Goal: Information Seeking & Learning: Learn about a topic

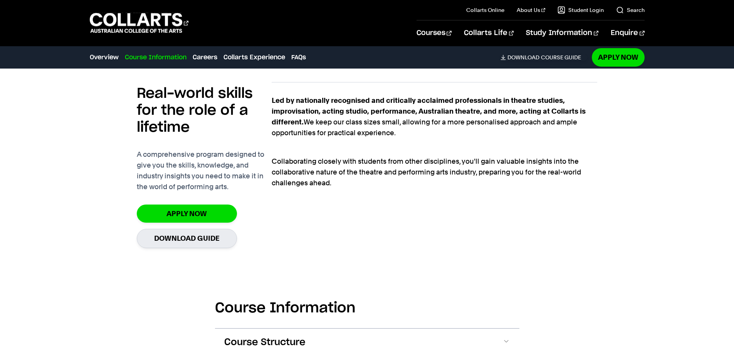
scroll to position [693, 0]
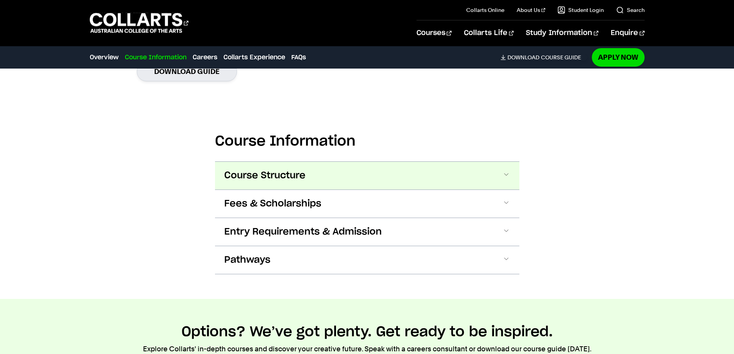
click at [346, 177] on button "Course Structure" at bounding box center [367, 176] width 304 height 28
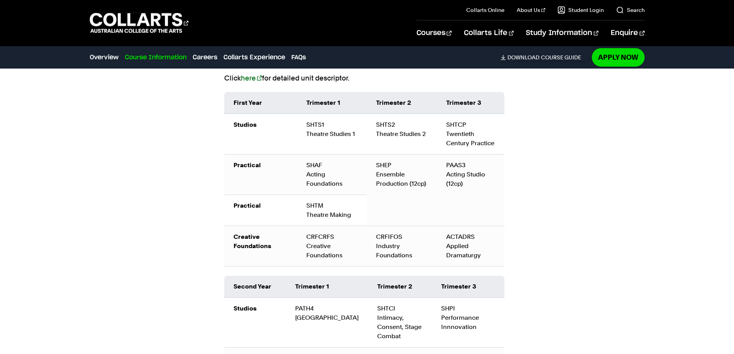
scroll to position [863, 0]
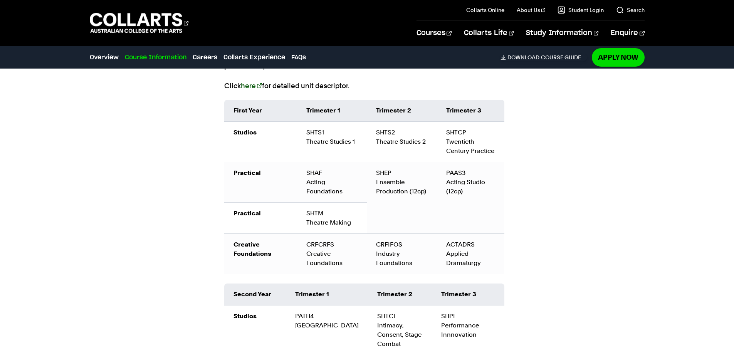
click at [248, 87] on link "here" at bounding box center [251, 86] width 21 height 8
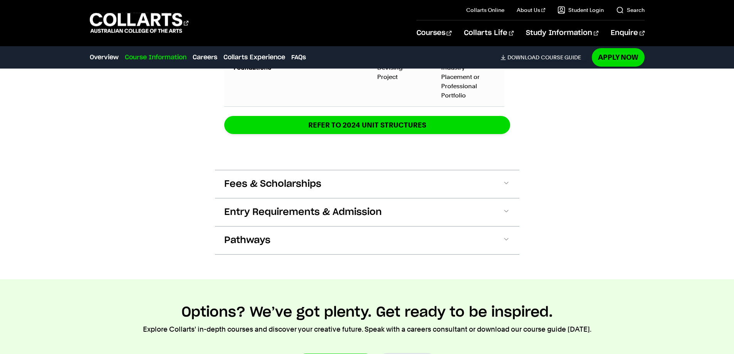
drag, startPoint x: 539, startPoint y: 246, endPoint x: 540, endPoint y: 266, distance: 20.1
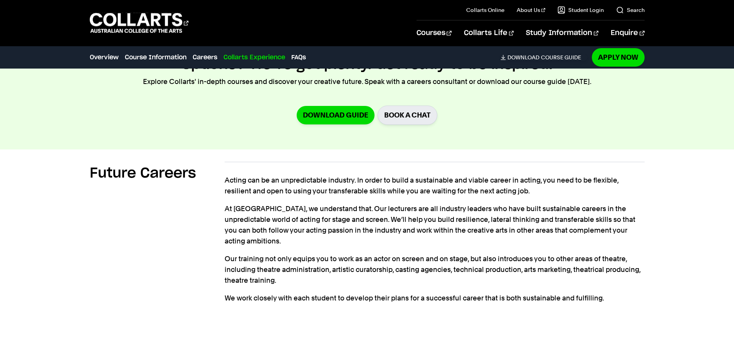
drag, startPoint x: 357, startPoint y: 256, endPoint x: 370, endPoint y: 191, distance: 66.3
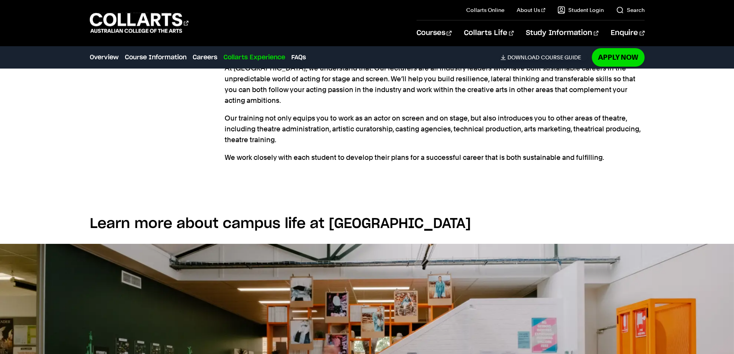
drag, startPoint x: 372, startPoint y: 231, endPoint x: 386, endPoint y: 238, distance: 15.2
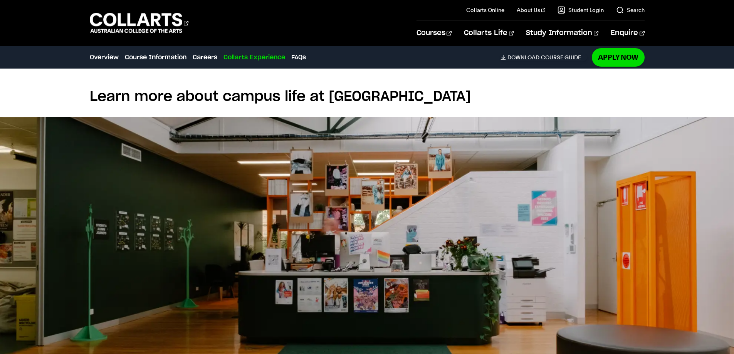
drag, startPoint x: 444, startPoint y: 134, endPoint x: 442, endPoint y: 195, distance: 60.1
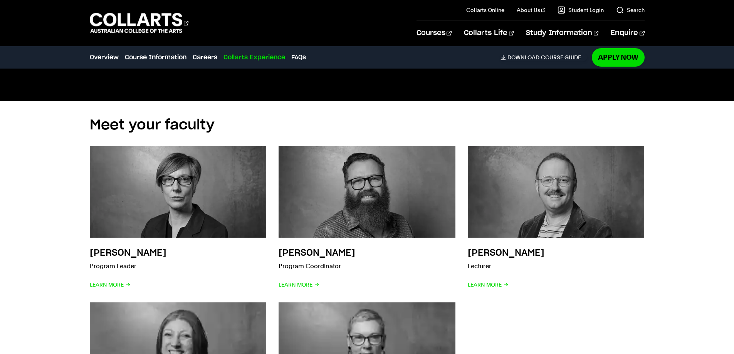
drag, startPoint x: 633, startPoint y: 218, endPoint x: 620, endPoint y: 278, distance: 62.1
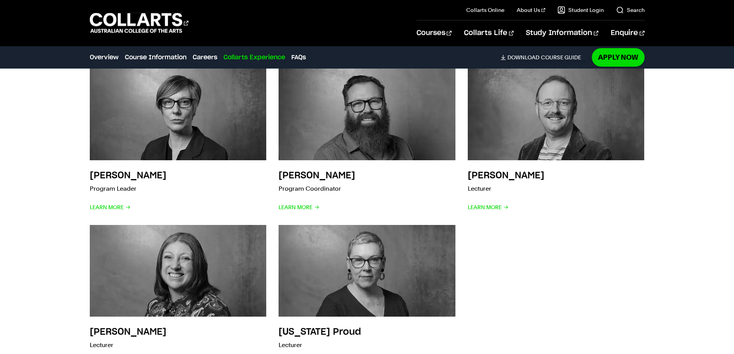
drag, startPoint x: 606, startPoint y: 271, endPoint x: 604, endPoint y: 232, distance: 39.3
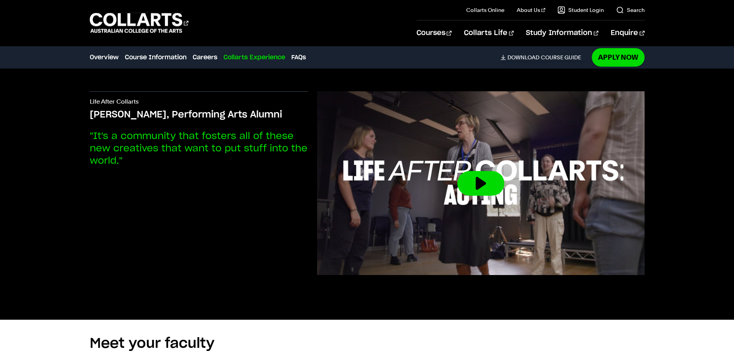
drag, startPoint x: 659, startPoint y: 300, endPoint x: 682, endPoint y: 259, distance: 46.7
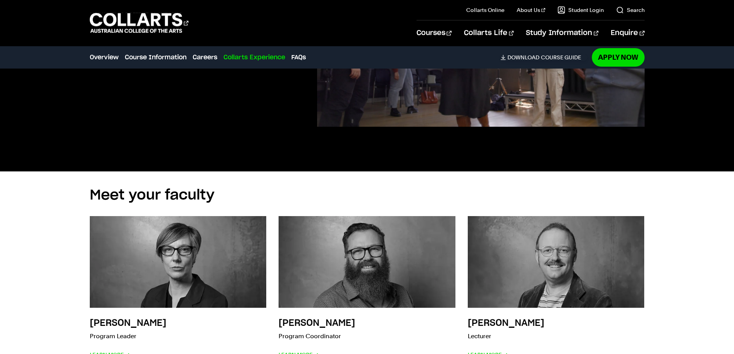
drag, startPoint x: 681, startPoint y: 320, endPoint x: 676, endPoint y: 350, distance: 30.1
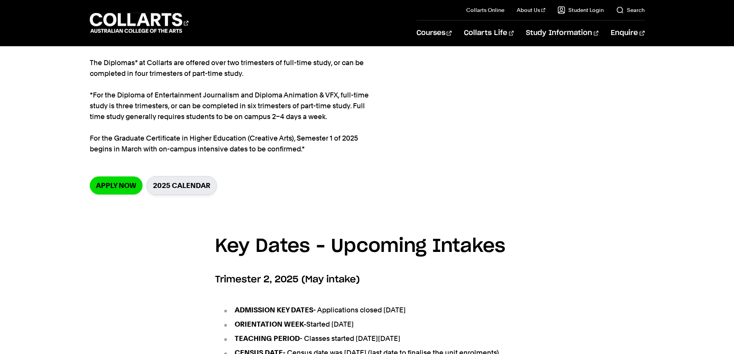
scroll to position [116, 0]
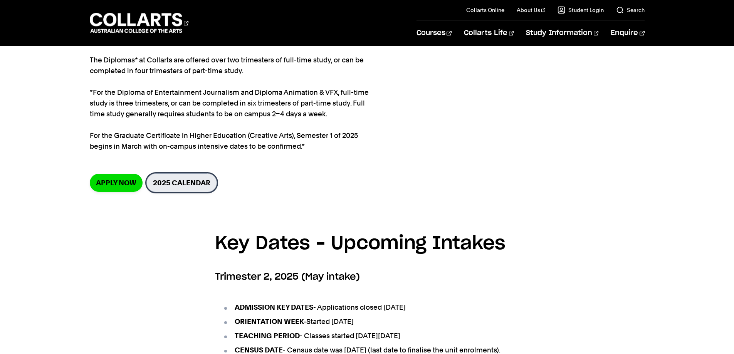
click at [201, 182] on link "2025 Calendar" at bounding box center [181, 182] width 70 height 19
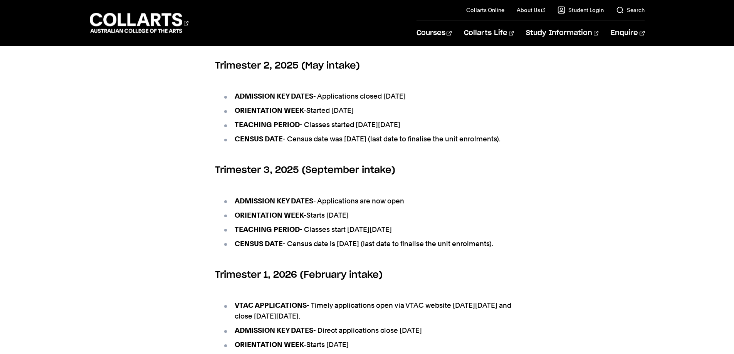
scroll to position [347, 0]
